Goal: Information Seeking & Learning: Check status

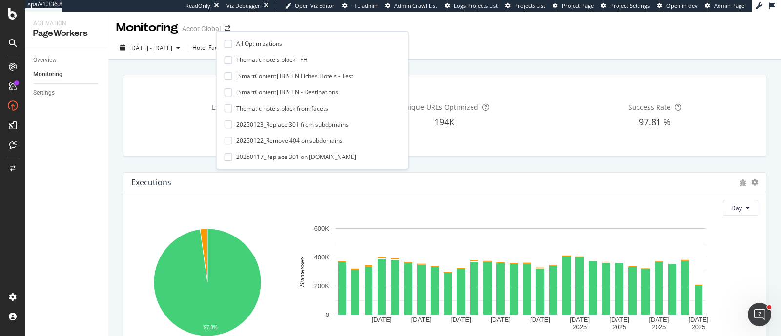
scroll to position [144, 0]
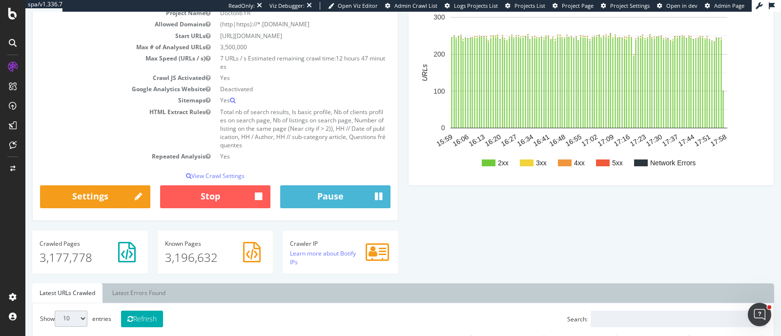
scroll to position [121, 0]
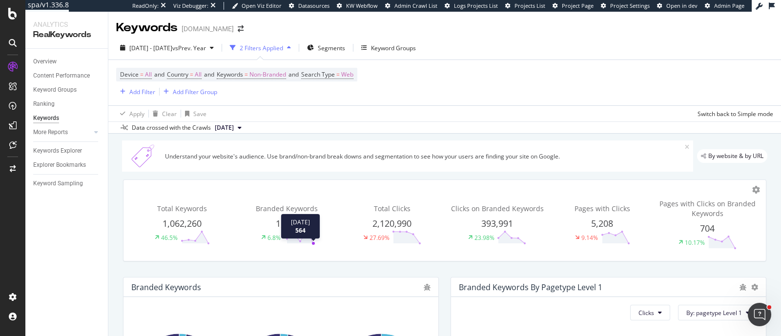
scroll to position [121, 0]
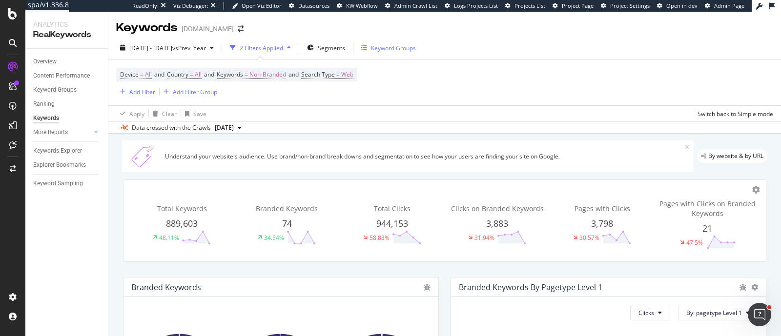
scroll to position [121, 0]
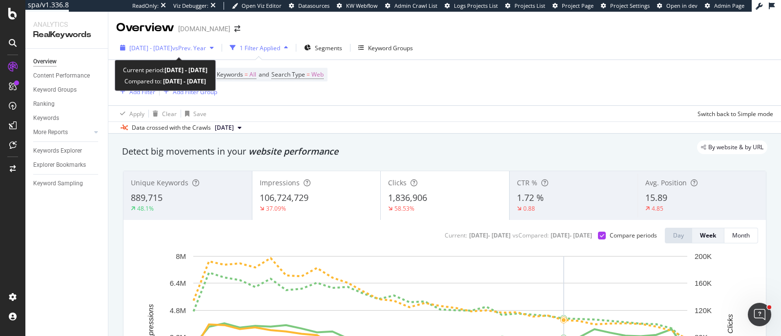
click at [202, 49] on span "vs Prev. Year" at bounding box center [189, 48] width 34 height 8
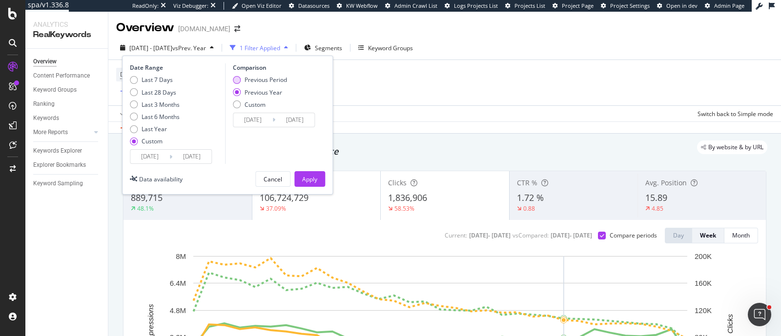
click at [279, 81] on div "Previous Period" at bounding box center [265, 80] width 42 height 8
type input "2024/05/17"
type input "2024/12/31"
click at [310, 172] on div "Apply" at bounding box center [309, 179] width 15 height 15
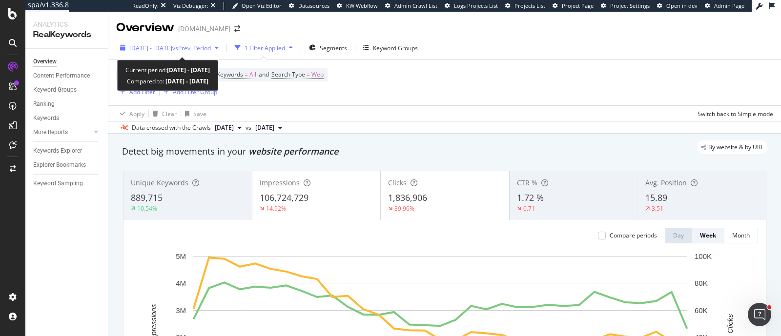
click at [222, 42] on div "2025 Jan. 1st - Aug. 16th vs Prev. Period" at bounding box center [169, 47] width 106 height 15
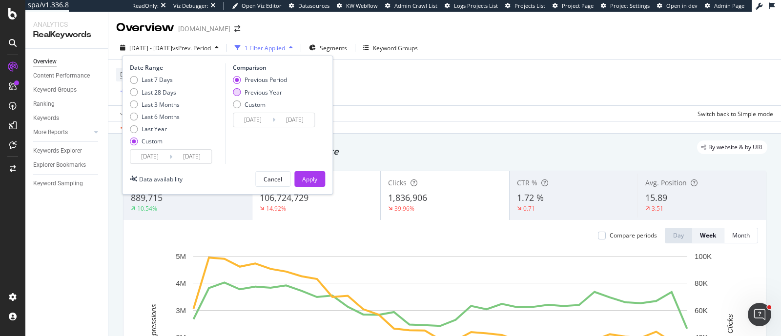
click at [255, 89] on div "Previous Year" at bounding box center [263, 92] width 38 height 8
type input "2024/01/03"
type input "2024/08/17"
click at [312, 179] on div "Apply" at bounding box center [309, 179] width 15 height 8
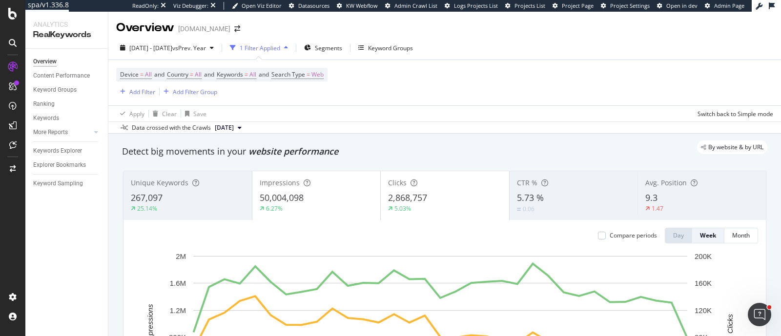
scroll to position [60, 0]
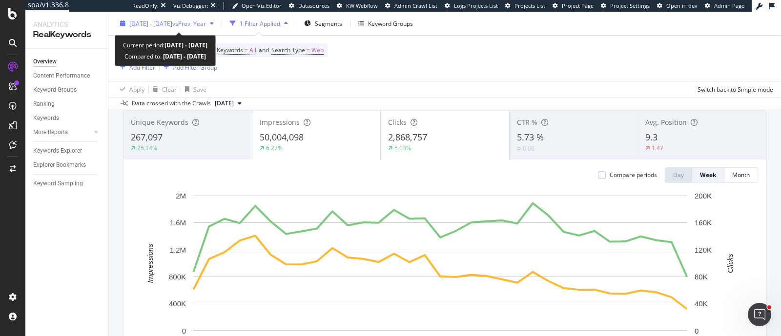
click at [197, 16] on div "2025 Jan. 1st - Aug. 16th vs Prev. Year" at bounding box center [166, 23] width 101 height 15
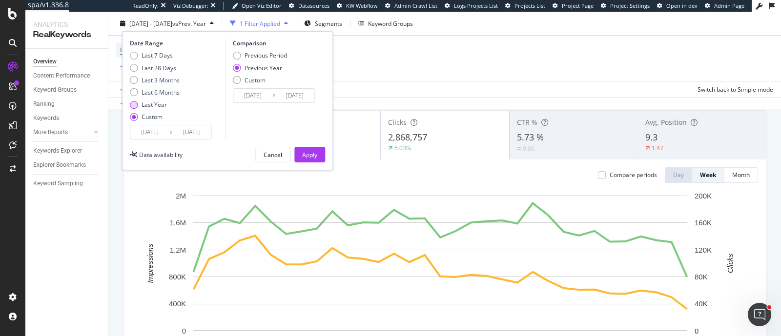
click at [161, 103] on div "Last Year" at bounding box center [153, 104] width 25 height 8
type input "2024/08/20"
type input "2025/08/19"
type input "2023/08/22"
type input "2024/08/20"
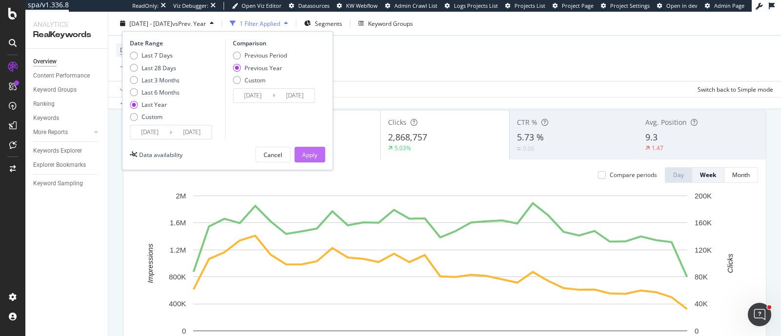
click at [301, 150] on button "Apply" at bounding box center [309, 155] width 31 height 16
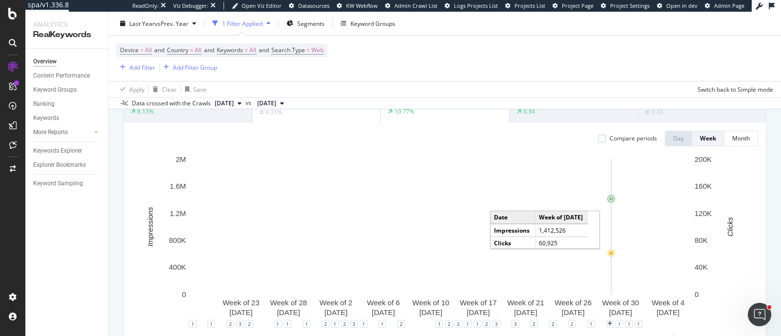
scroll to position [121, 0]
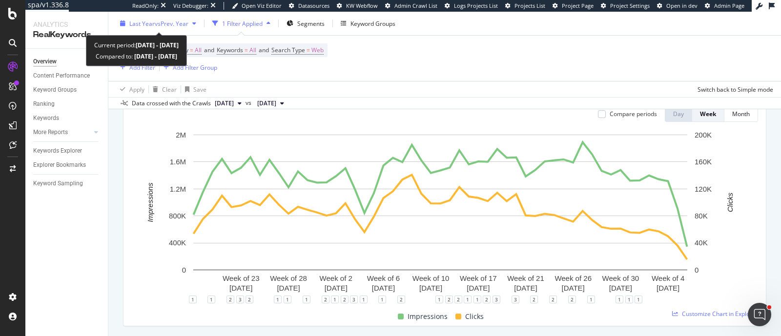
click at [165, 22] on span "vs Prev. Year" at bounding box center [172, 23] width 34 height 8
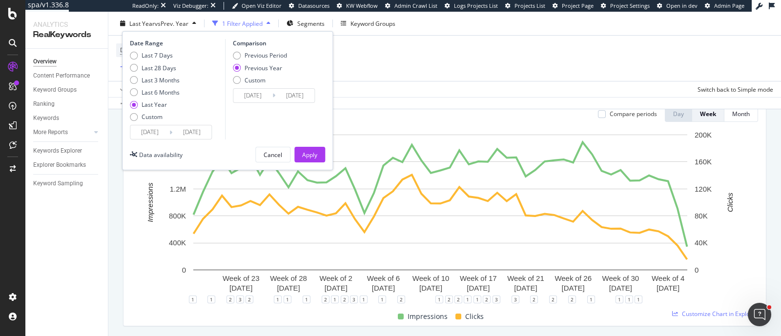
click at [159, 121] on div "Last 7 Days Last 28 Days Last 3 Months Last 6 Months Last Year Custom" at bounding box center [155, 88] width 50 height 74
click at [157, 115] on div "Custom" at bounding box center [151, 117] width 21 height 8
type input "2025/07/23"
type input "2024/07/24"
click at [155, 132] on input "2025/07/23" at bounding box center [149, 132] width 39 height 14
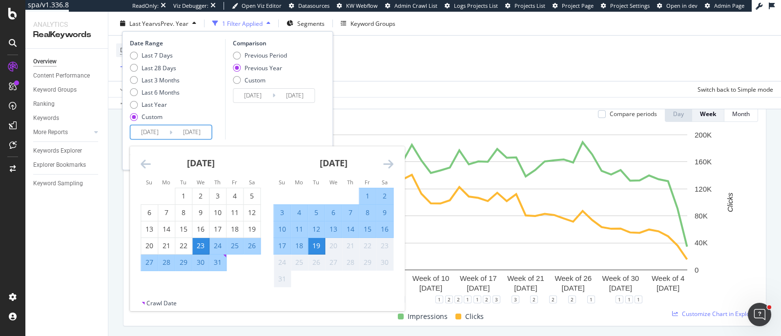
click at [145, 157] on div "July 2025" at bounding box center [200, 166] width 120 height 41
click at [147, 163] on icon "Move backward to switch to the previous month." at bounding box center [145, 164] width 10 height 12
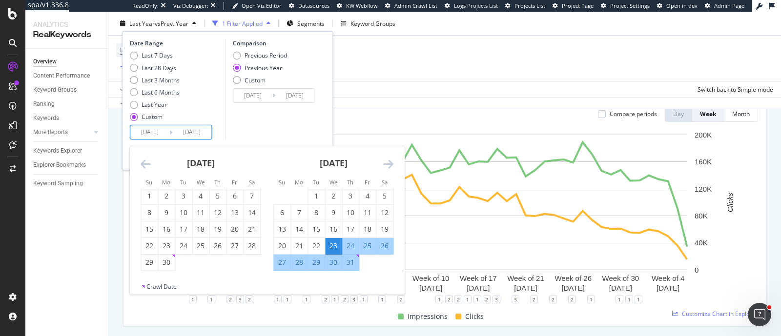
click at [147, 163] on icon "Move backward to switch to the previous month." at bounding box center [145, 164] width 10 height 12
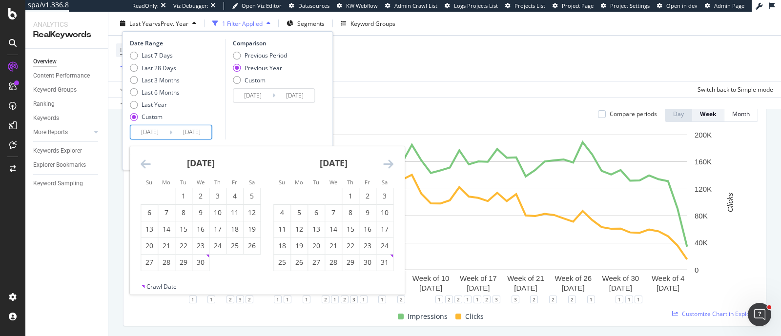
click at [147, 163] on icon "Move backward to switch to the previous month." at bounding box center [145, 164] width 10 height 12
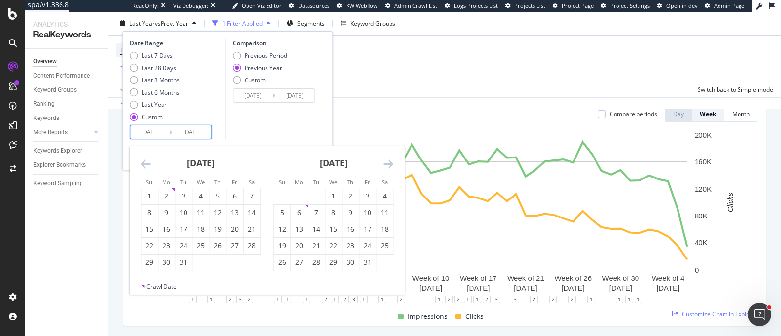
click at [147, 163] on icon "Move backward to switch to the previous month." at bounding box center [145, 164] width 10 height 12
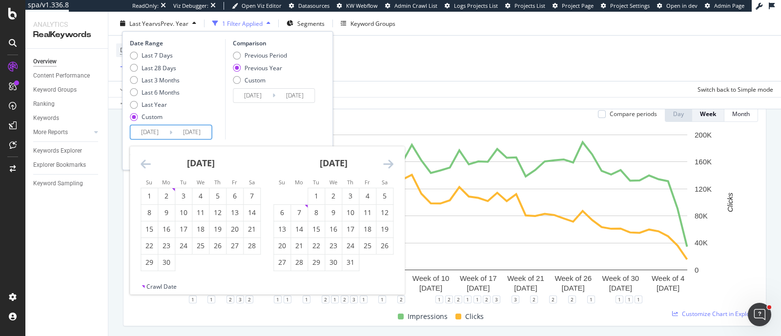
click at [147, 163] on icon "Move backward to switch to the previous month." at bounding box center [145, 164] width 10 height 12
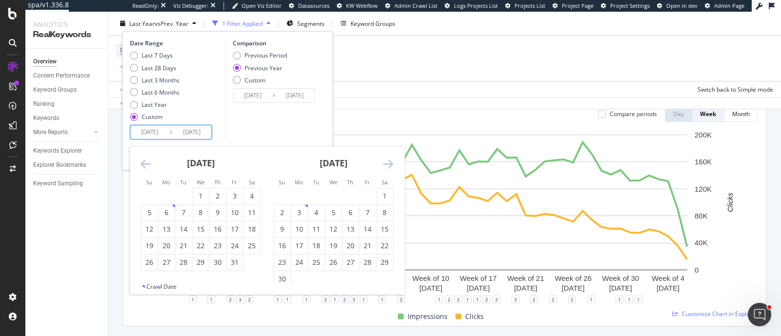
click at [147, 163] on icon "Move backward to switch to the previous month." at bounding box center [145, 164] width 10 height 12
click at [165, 189] on div "1" at bounding box center [166, 196] width 17 height 16
type input "2024/01/01"
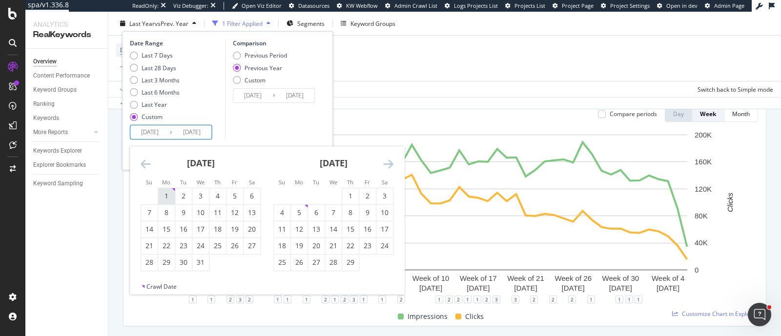
type input "2023/01/02"
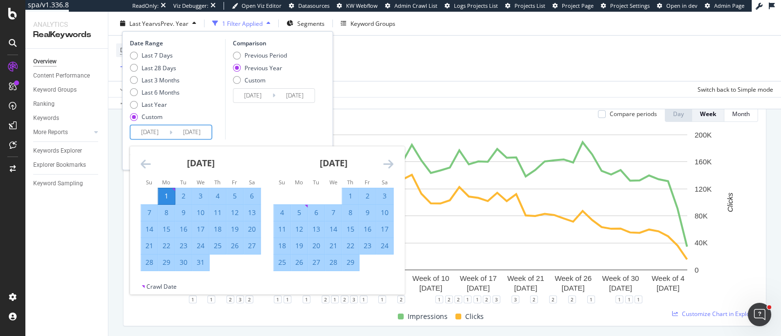
click at [278, 131] on div "Comparison Previous Period Previous Year Custom 2023/01/02 Navigate forward to …" at bounding box center [271, 89] width 93 height 100
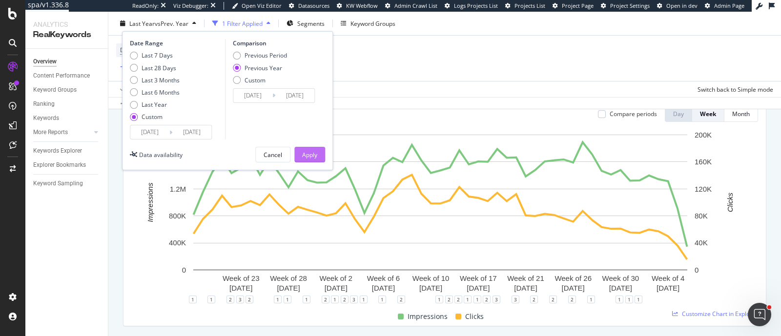
click at [316, 153] on div "Apply" at bounding box center [309, 154] width 15 height 8
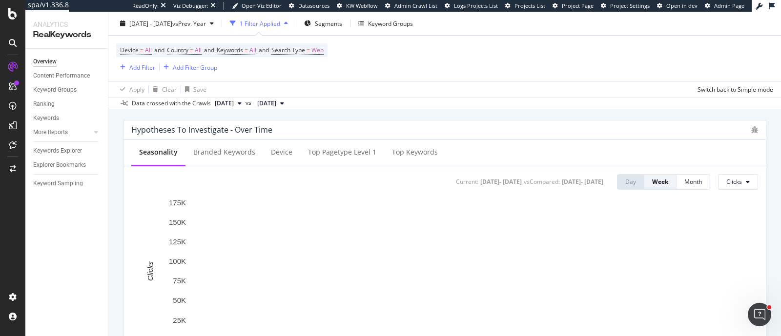
scroll to position [426, 0]
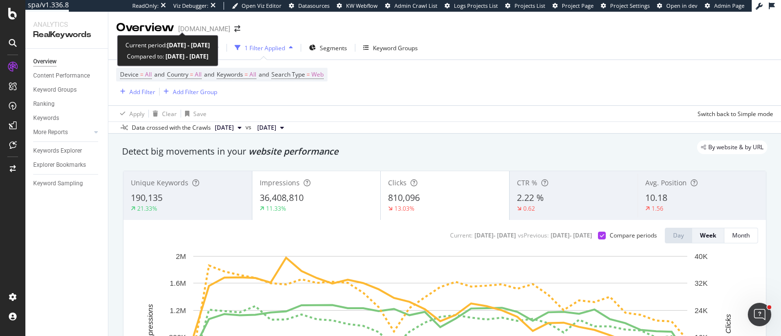
scroll to position [121, 0]
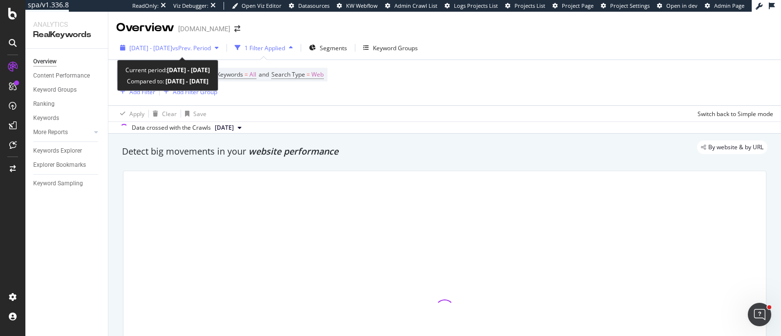
click at [209, 49] on span "vs Prev. Period" at bounding box center [191, 48] width 39 height 8
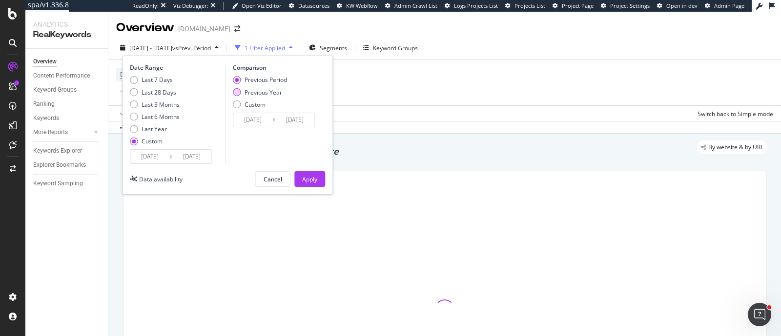
click at [249, 89] on div "Previous Year" at bounding box center [263, 92] width 38 height 8
type input "[DATE]"
type input "2024/08/17"
click at [310, 175] on div "Apply" at bounding box center [309, 179] width 15 height 8
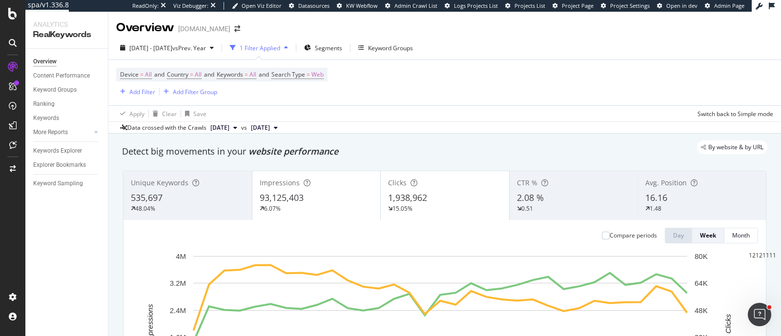
click at [280, 49] on div "1 Filter Applied" at bounding box center [260, 48] width 40 height 8
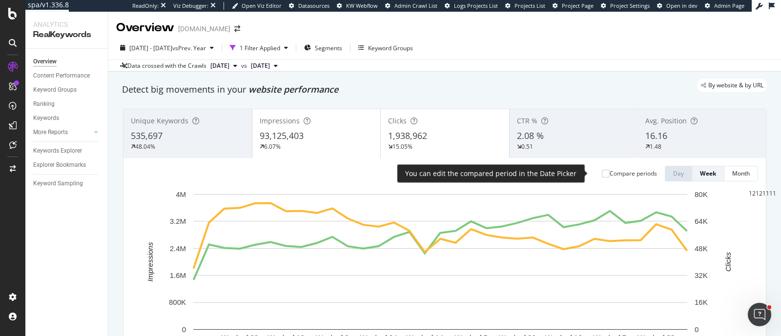
click at [625, 176] on div "Compare periods" at bounding box center [632, 173] width 47 height 8
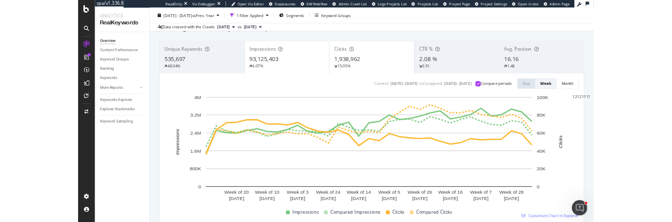
scroll to position [53, 0]
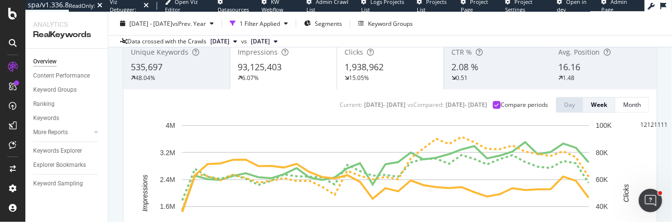
click at [663, 221] on div "Overview rastreator.com 2025 Jan. 1st - Aug. 16th vs Prev. Year 1 Filter Applie…" at bounding box center [389, 117] width 563 height 210
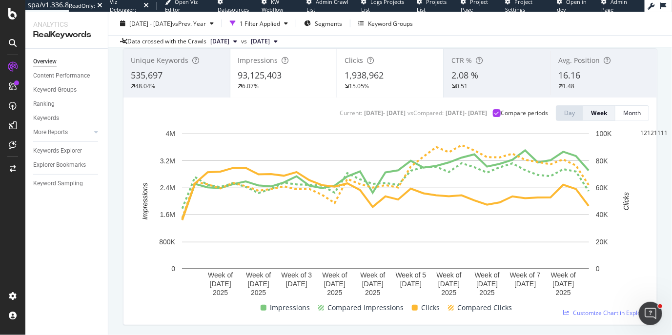
scroll to position [58, 0]
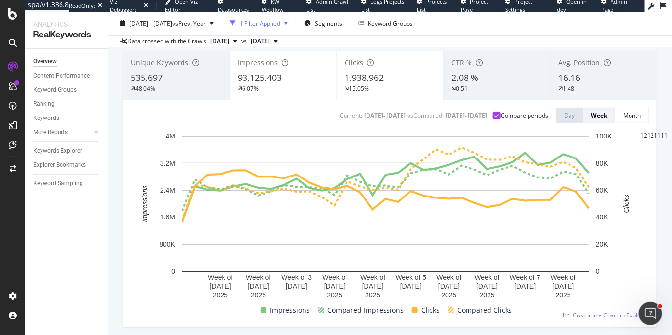
click at [264, 21] on div "1 Filter Applied" at bounding box center [260, 23] width 40 height 8
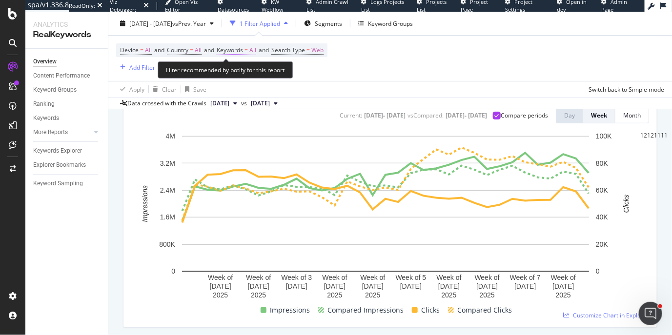
click at [235, 49] on span "Keywords" at bounding box center [230, 50] width 26 height 8
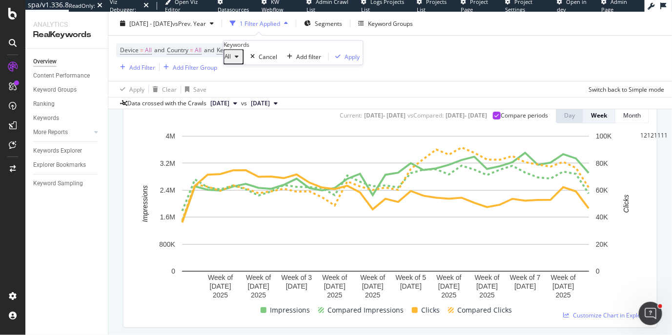
click at [239, 60] on icon "button" at bounding box center [237, 57] width 4 height 6
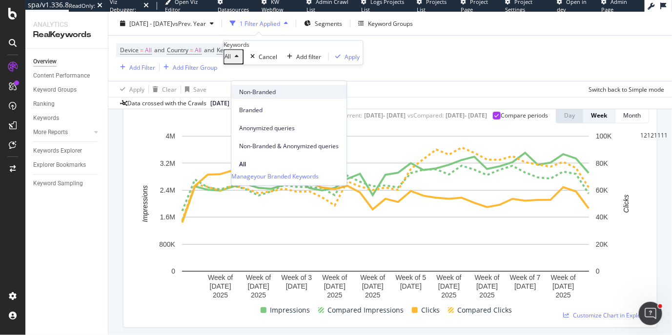
click at [263, 96] on span "Non-Branded" at bounding box center [289, 92] width 100 height 9
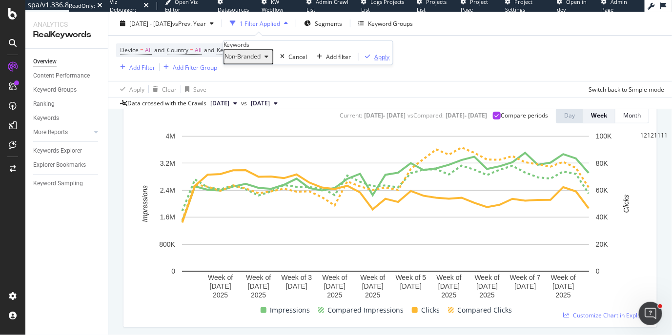
click at [375, 61] on div "Apply" at bounding box center [382, 57] width 15 height 8
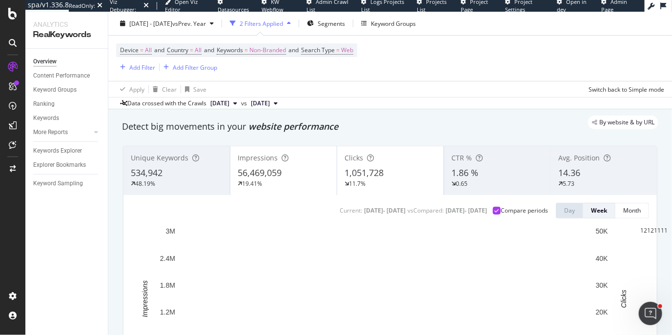
scroll to position [60, 0]
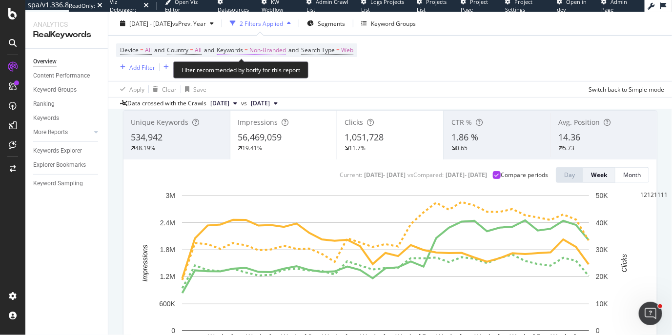
click at [248, 47] on span "=" at bounding box center [245, 50] width 3 height 8
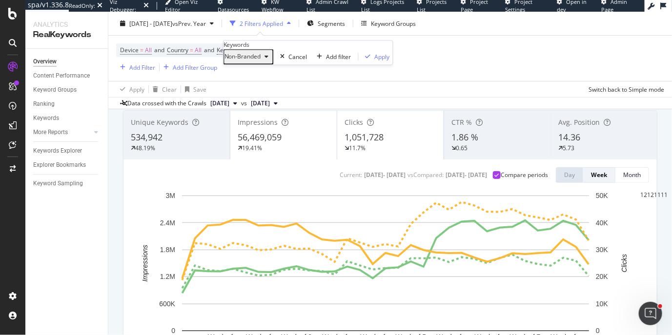
click at [261, 61] on span "Non-Branded" at bounding box center [242, 57] width 37 height 8
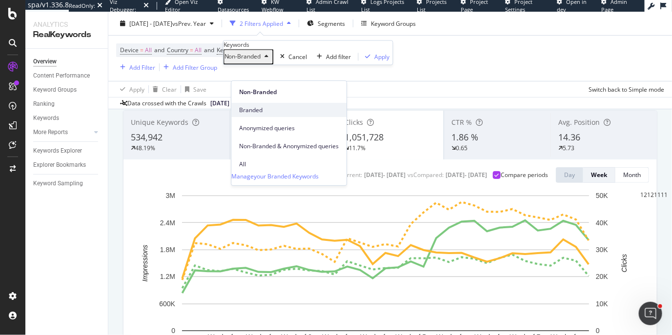
click at [268, 103] on div "Branded" at bounding box center [288, 110] width 115 height 14
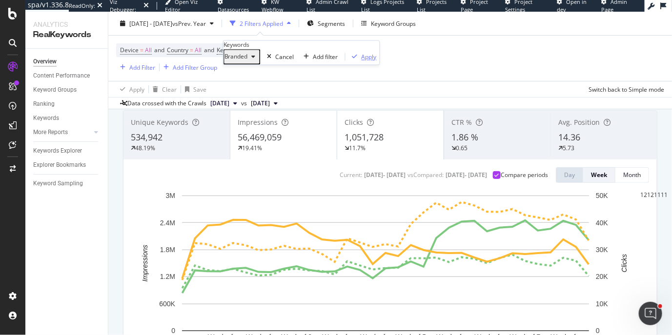
click at [348, 60] on div "button" at bounding box center [354, 57] width 13 height 6
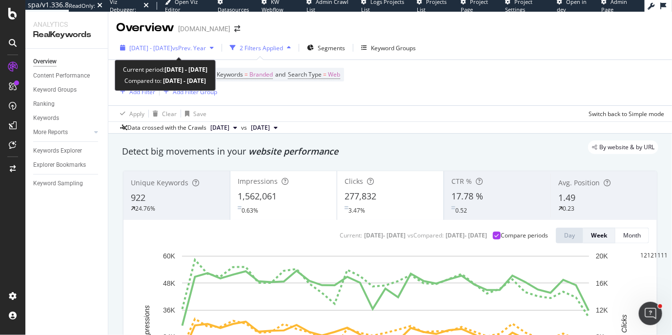
click at [206, 48] on span "vs Prev. Year" at bounding box center [189, 48] width 34 height 8
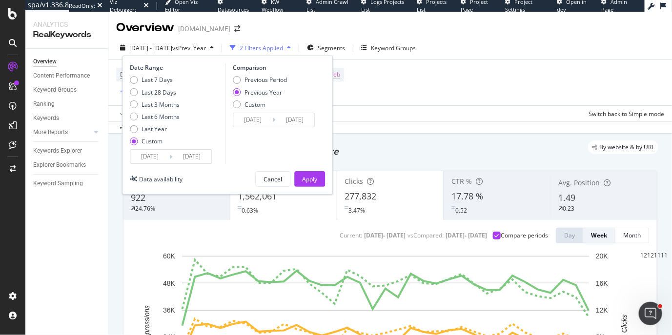
click at [243, 74] on div "Comparison Previous Period Previous Year Custom 2024/01/03 Navigate forward to …" at bounding box center [271, 113] width 93 height 100
click at [243, 79] on div "Previous Period" at bounding box center [260, 80] width 54 height 8
type input "2024/05/17"
type input "2024/12/31"
click at [321, 179] on button "Apply" at bounding box center [309, 179] width 31 height 16
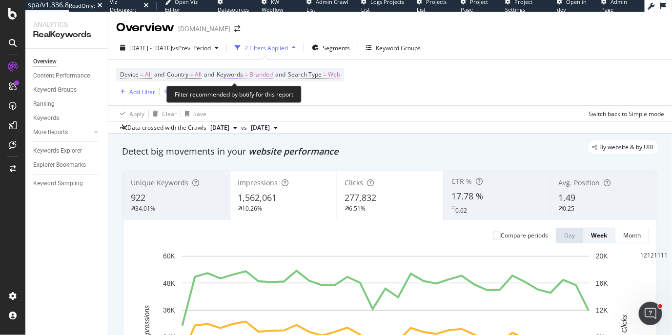
click at [271, 72] on span "Branded" at bounding box center [260, 75] width 23 height 14
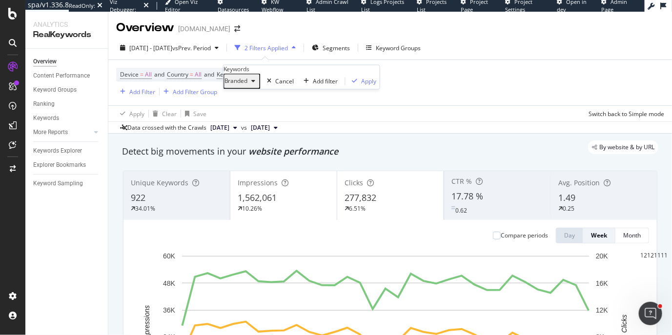
click at [242, 85] on span "Branded" at bounding box center [235, 81] width 23 height 8
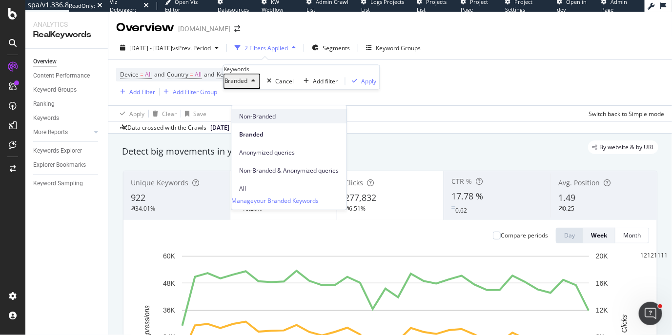
click at [251, 111] on div "Non-Branded" at bounding box center [288, 116] width 115 height 14
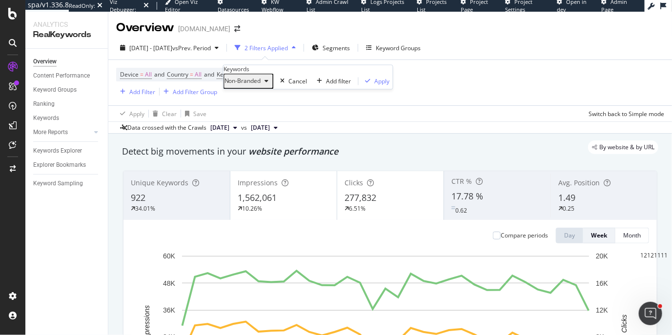
click at [250, 85] on span "Non-Branded" at bounding box center [242, 81] width 37 height 8
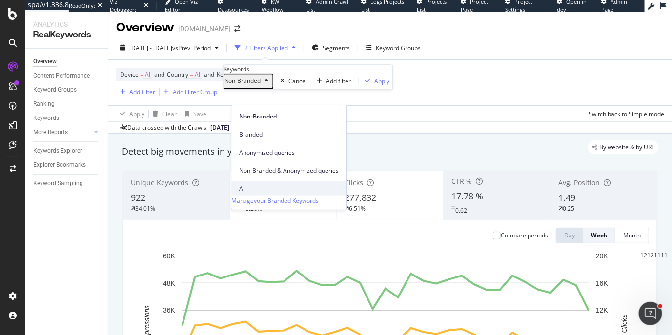
click at [254, 184] on span "All" at bounding box center [289, 188] width 100 height 9
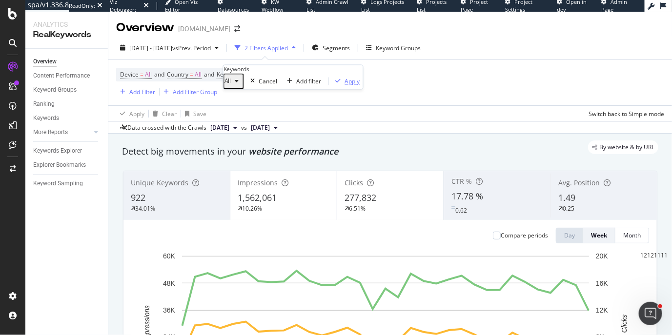
click at [345, 85] on div "Apply" at bounding box center [352, 81] width 15 height 8
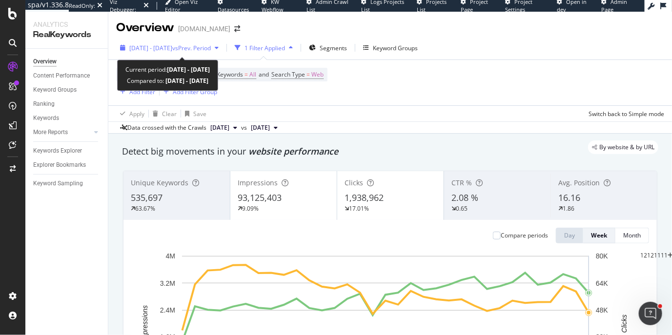
click at [211, 50] on span "vs Prev. Period" at bounding box center [191, 48] width 39 height 8
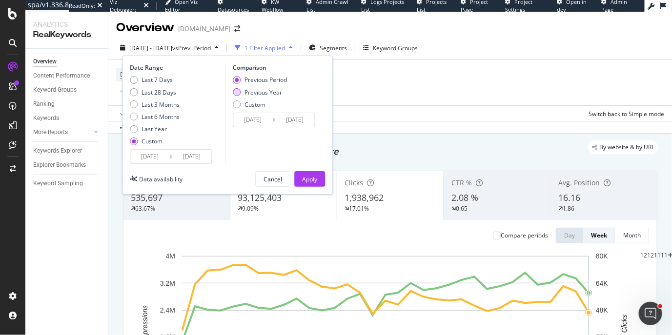
click at [239, 91] on div "Previous Year" at bounding box center [237, 92] width 8 height 8
type input "2024/01/03"
type input "2024/08/17"
click at [316, 181] on div "Apply" at bounding box center [309, 179] width 15 height 8
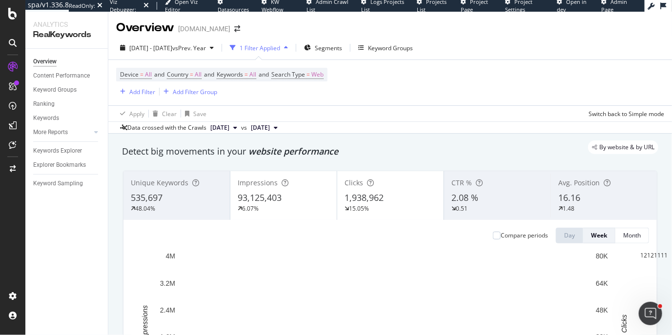
scroll to position [60, 0]
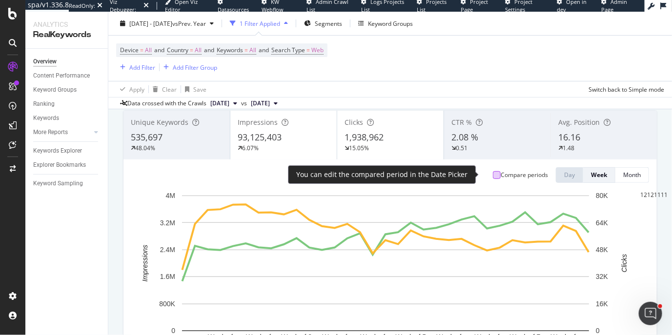
click at [493, 175] on div at bounding box center [497, 175] width 8 height 8
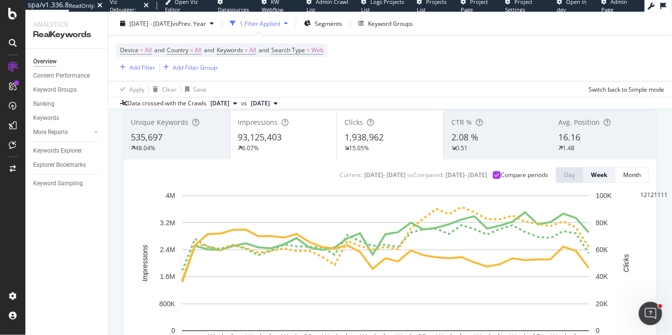
click at [591, 144] on div "1.48" at bounding box center [603, 148] width 91 height 9
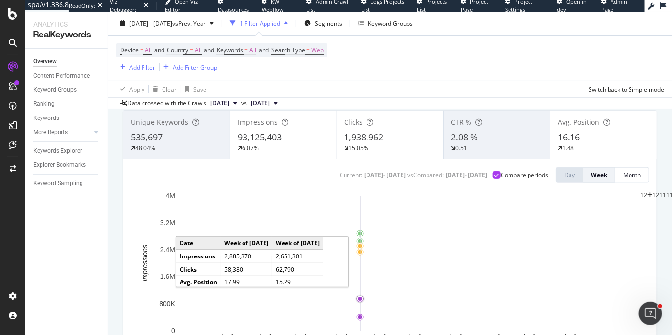
scroll to position [121, 0]
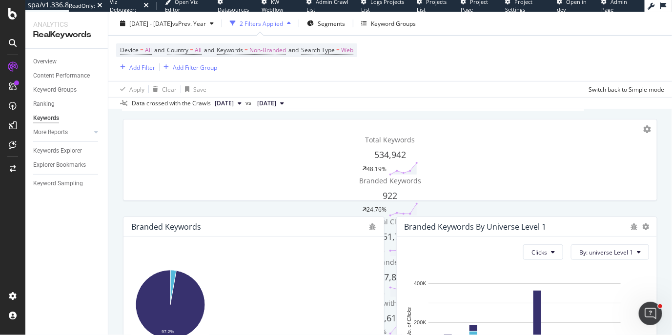
scroll to position [121, 0]
